Goal: Transaction & Acquisition: Purchase product/service

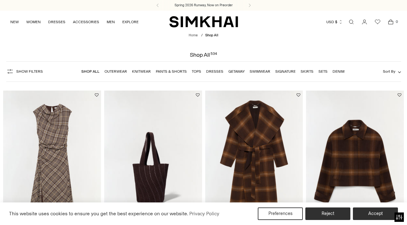
click at [194, 71] on link "Tops" at bounding box center [196, 71] width 9 height 4
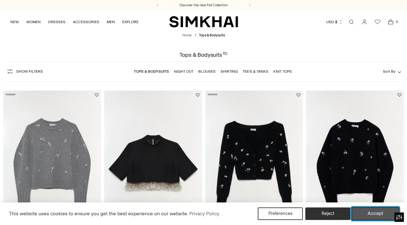
click at [368, 212] on button "Accept" at bounding box center [376, 213] width 48 height 13
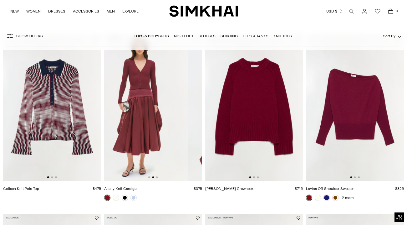
scroll to position [0, 112]
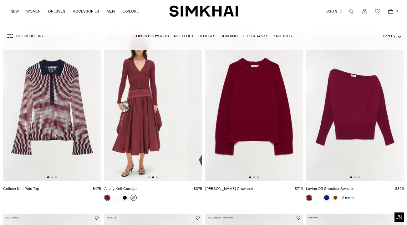
click at [133, 197] on link at bounding box center [134, 197] width 6 height 6
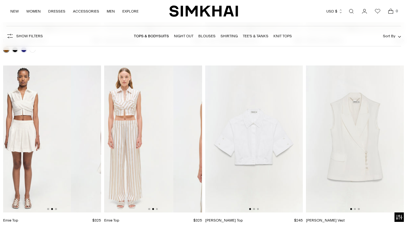
scroll to position [0, 126]
click at [71, 125] on img at bounding box center [120, 138] width 98 height 147
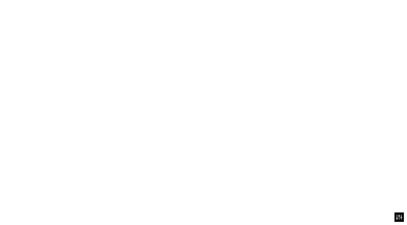
scroll to position [0, 98]
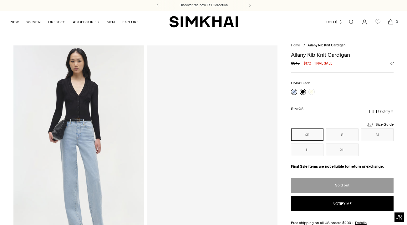
click at [302, 89] on link at bounding box center [303, 92] width 6 height 6
